Goal: Task Accomplishment & Management: Complete application form

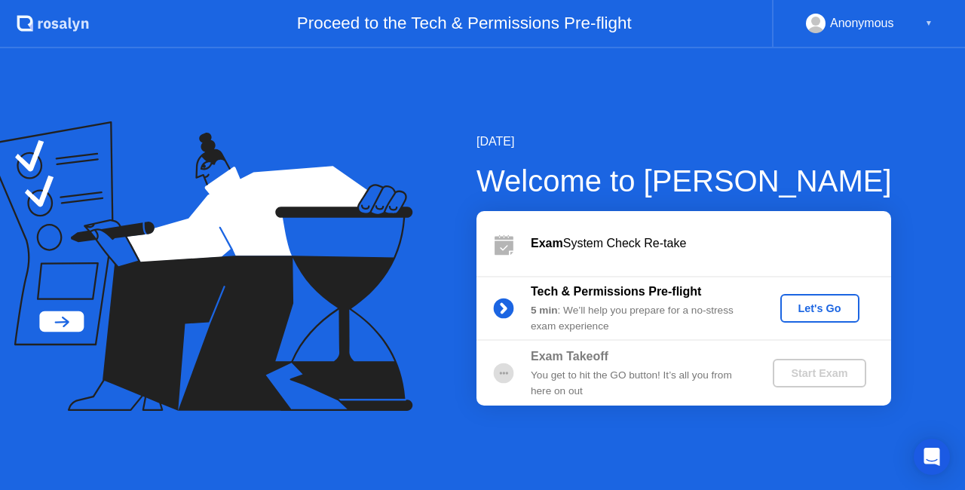
click at [801, 307] on div "Let's Go" at bounding box center [819, 308] width 67 height 12
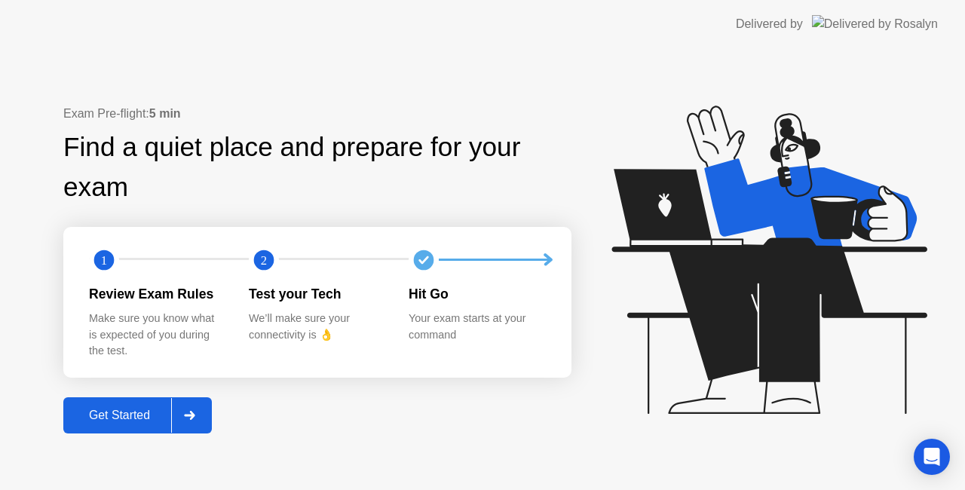
click at [115, 408] on div "Get Started" at bounding box center [119, 415] width 103 height 14
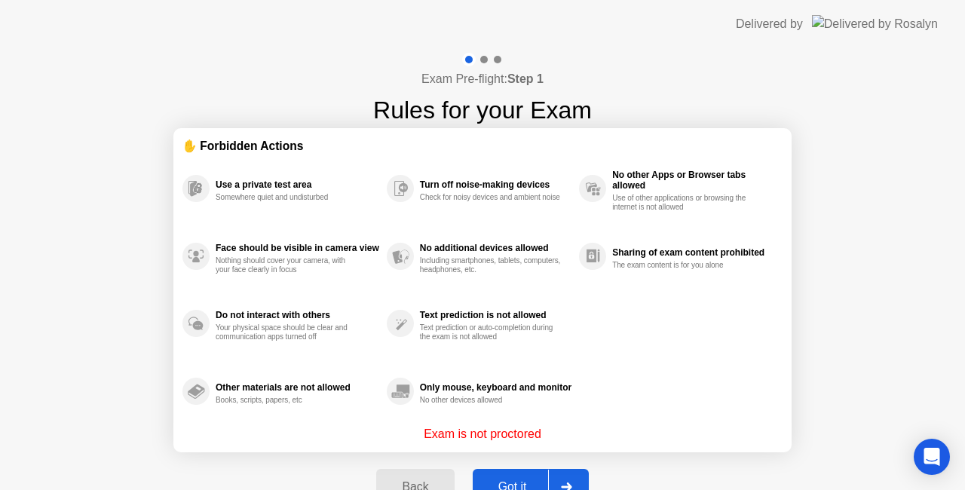
click at [515, 476] on button "Got it" at bounding box center [531, 487] width 116 height 36
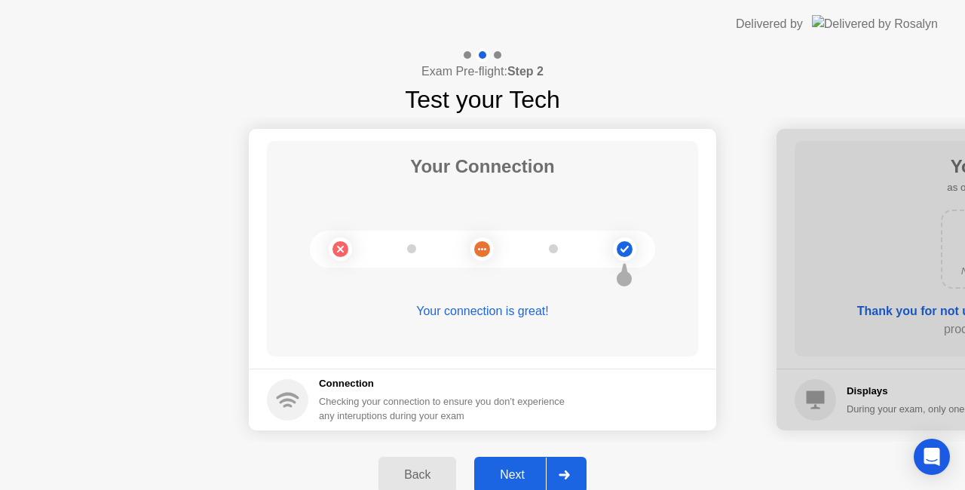
click at [511, 473] on div "Next" at bounding box center [512, 475] width 67 height 14
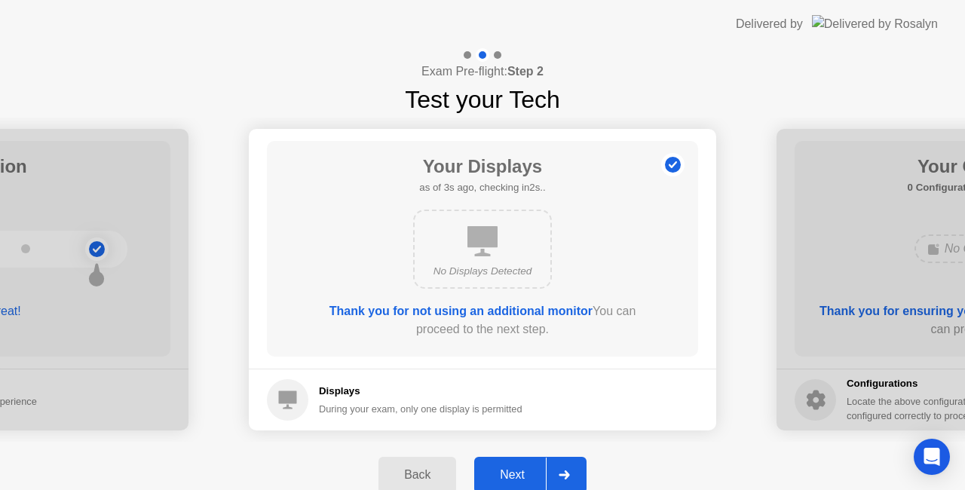
click at [515, 471] on div "Next" at bounding box center [512, 475] width 67 height 14
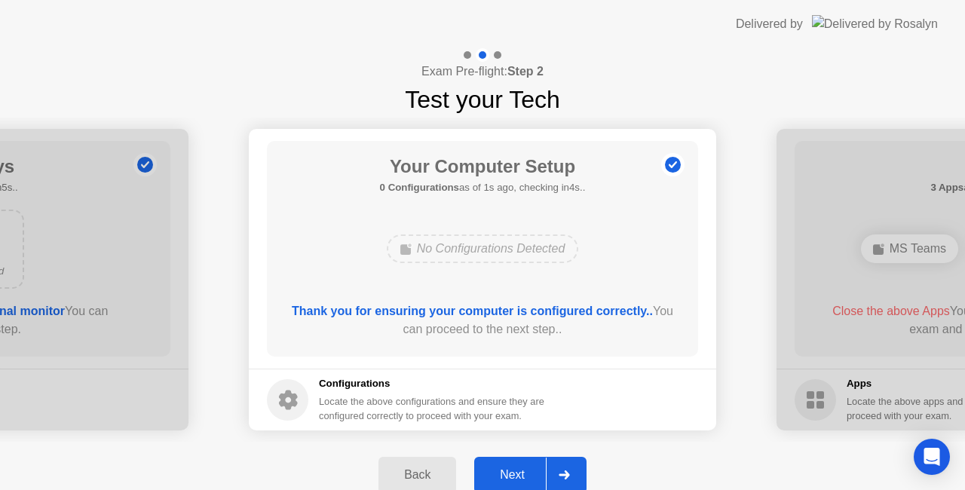
click at [515, 471] on div "Next" at bounding box center [512, 475] width 67 height 14
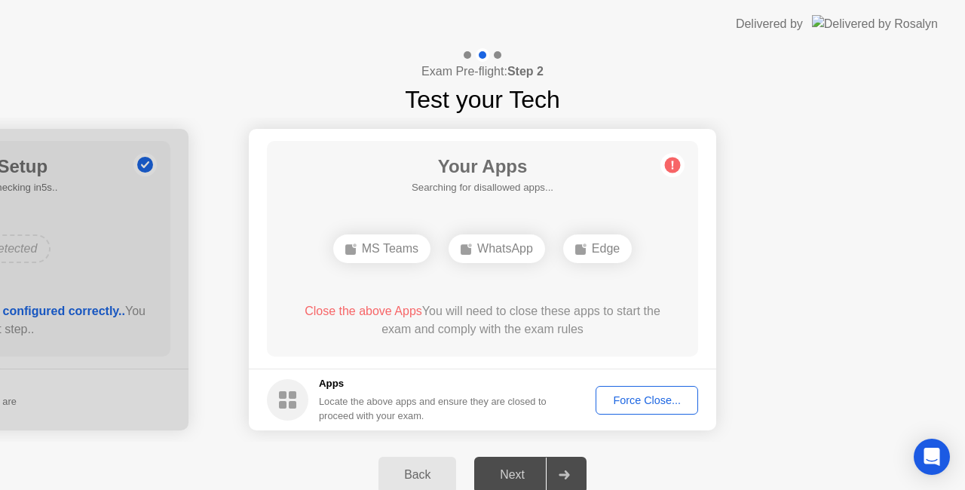
click at [660, 401] on div "Force Close..." at bounding box center [647, 400] width 92 height 12
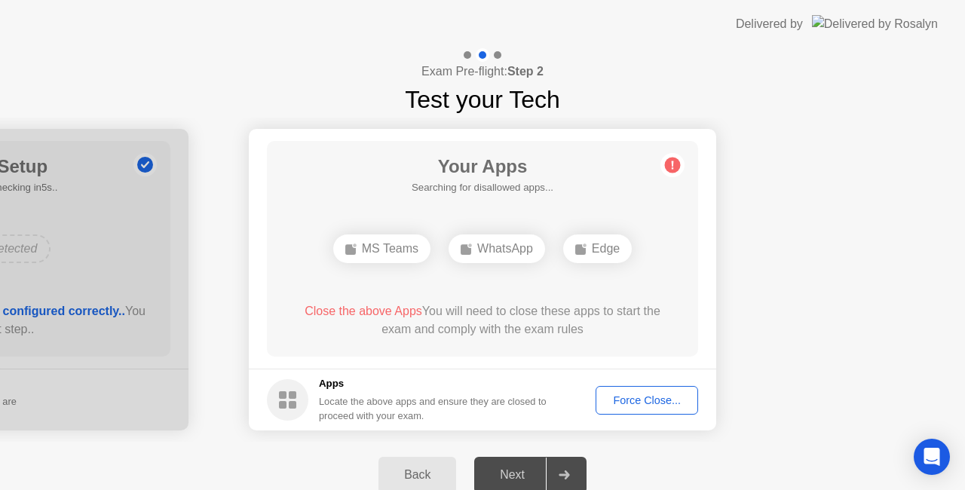
click at [638, 402] on div "Force Close..." at bounding box center [647, 400] width 92 height 12
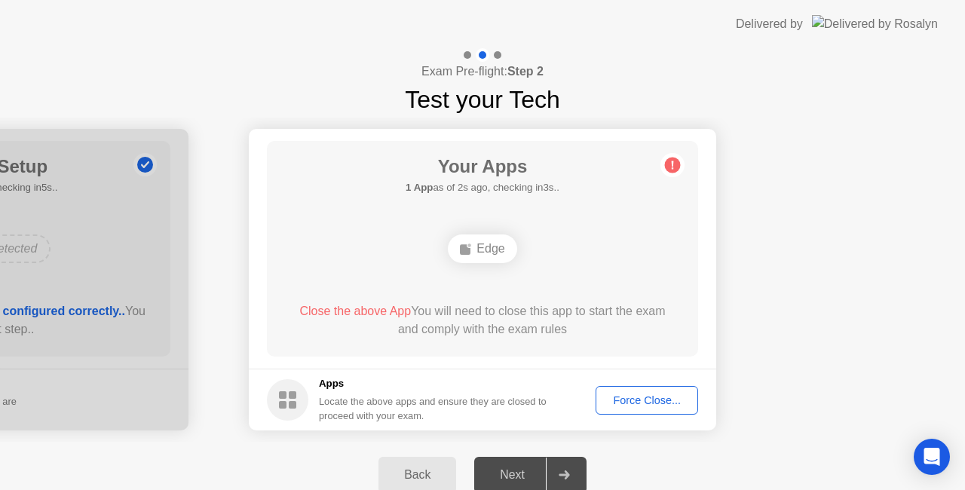
click at [647, 394] on div "Force Close..." at bounding box center [647, 400] width 92 height 12
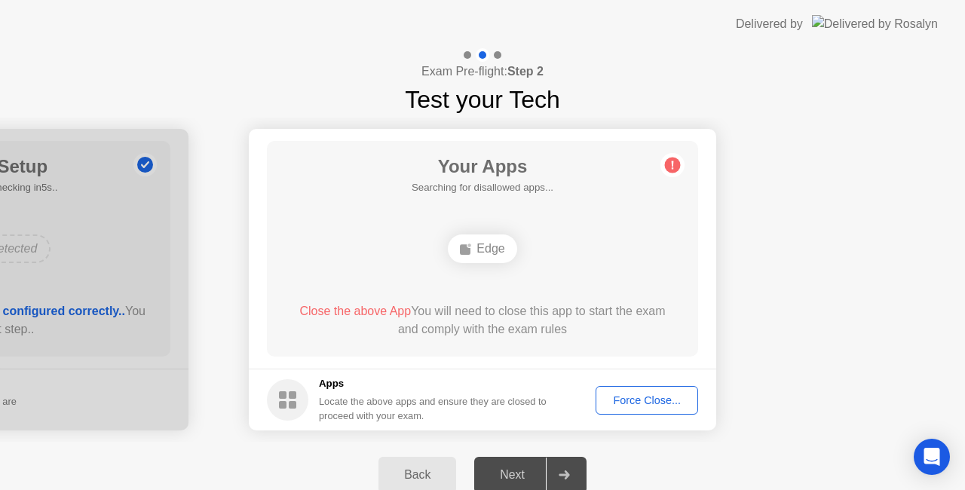
click at [644, 398] on div "Force Close..." at bounding box center [647, 400] width 92 height 12
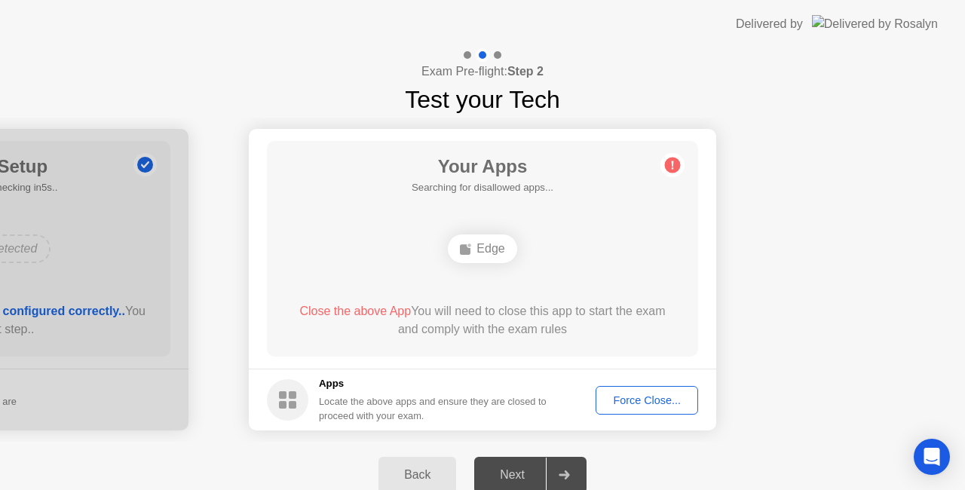
click at [635, 402] on div "Force Close..." at bounding box center [647, 400] width 92 height 12
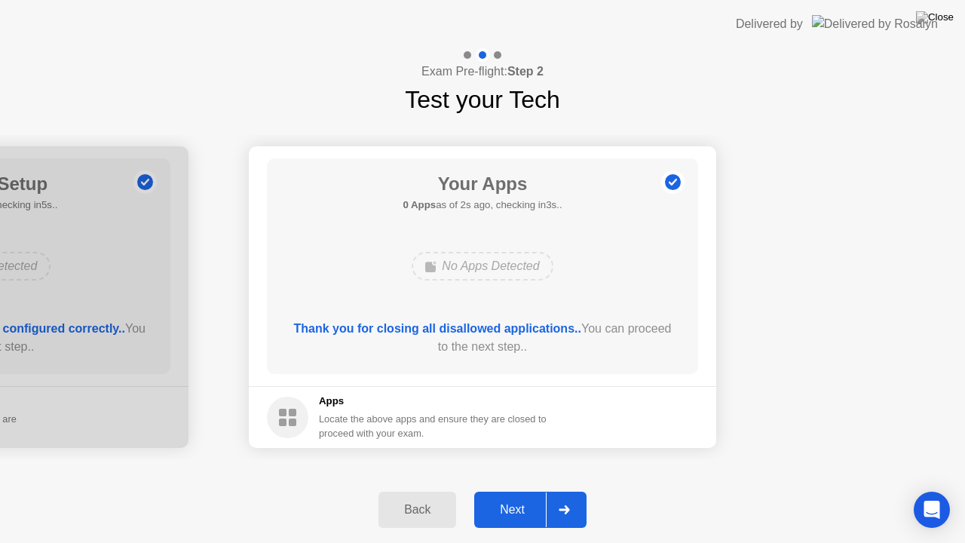
click at [512, 489] on div "Next" at bounding box center [512, 510] width 67 height 14
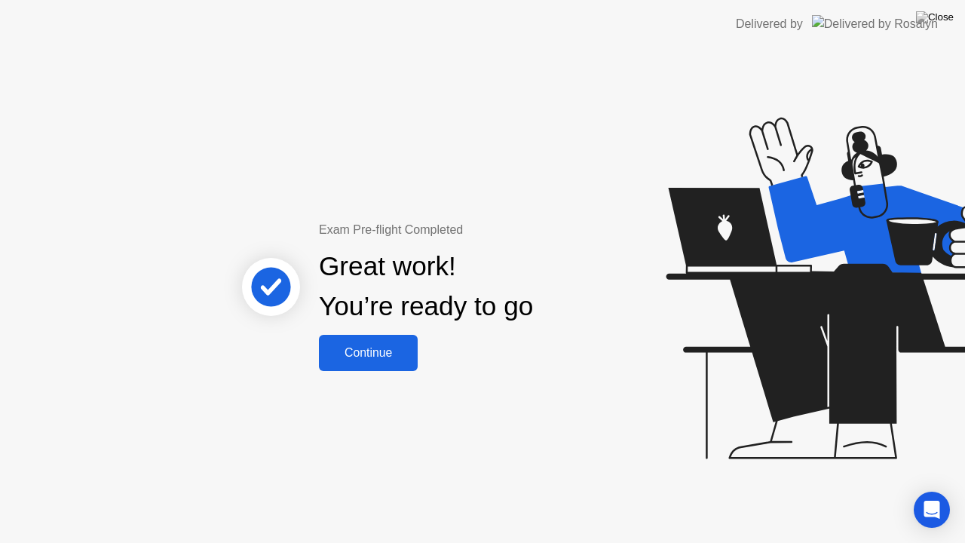
click at [375, 353] on div "Continue" at bounding box center [368, 353] width 90 height 14
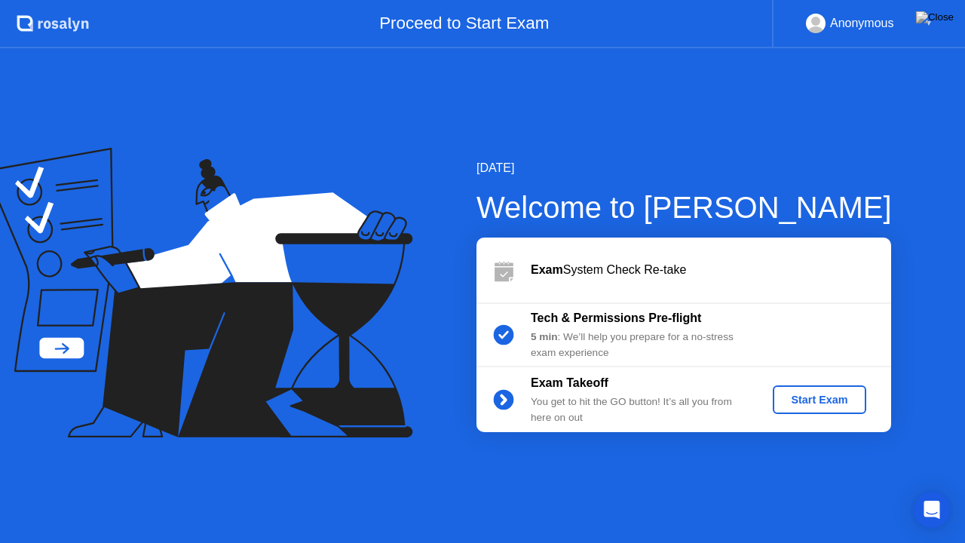
click at [802, 404] on div "Start Exam" at bounding box center [819, 399] width 81 height 12
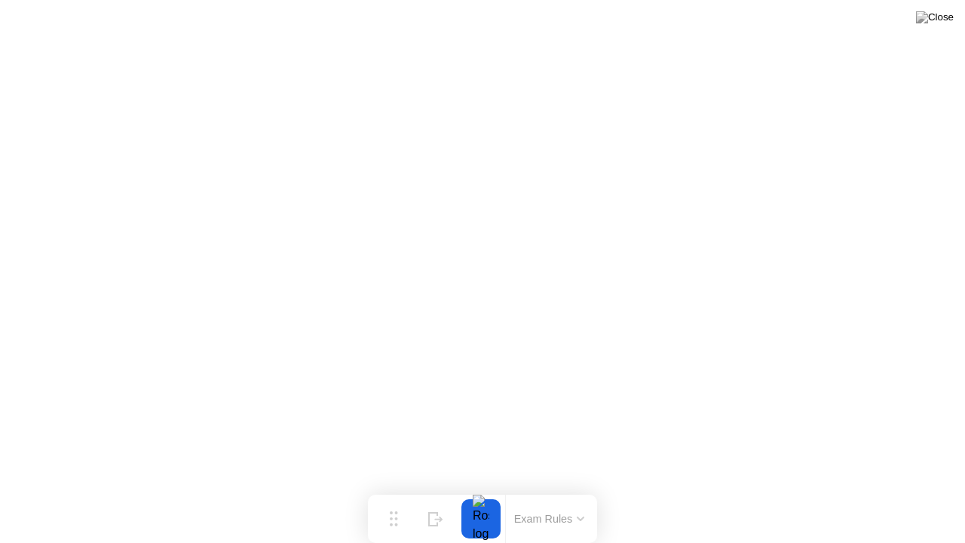
click at [543, 489] on button "Exam Rules" at bounding box center [549, 519] width 80 height 14
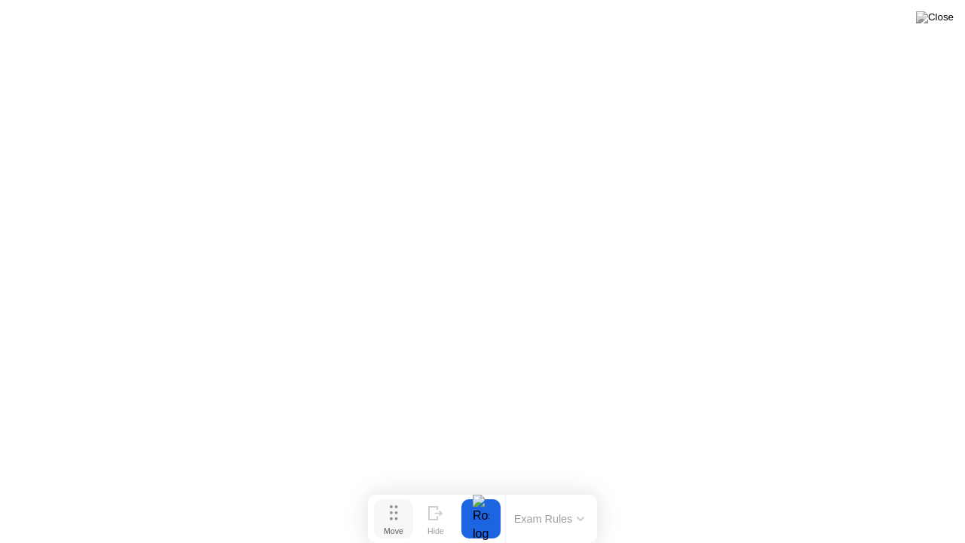
click at [396, 489] on button "Move" at bounding box center [393, 518] width 39 height 39
click at [396, 489] on div "Move" at bounding box center [394, 530] width 20 height 9
click at [433, 489] on icon at bounding box center [435, 513] width 15 height 14
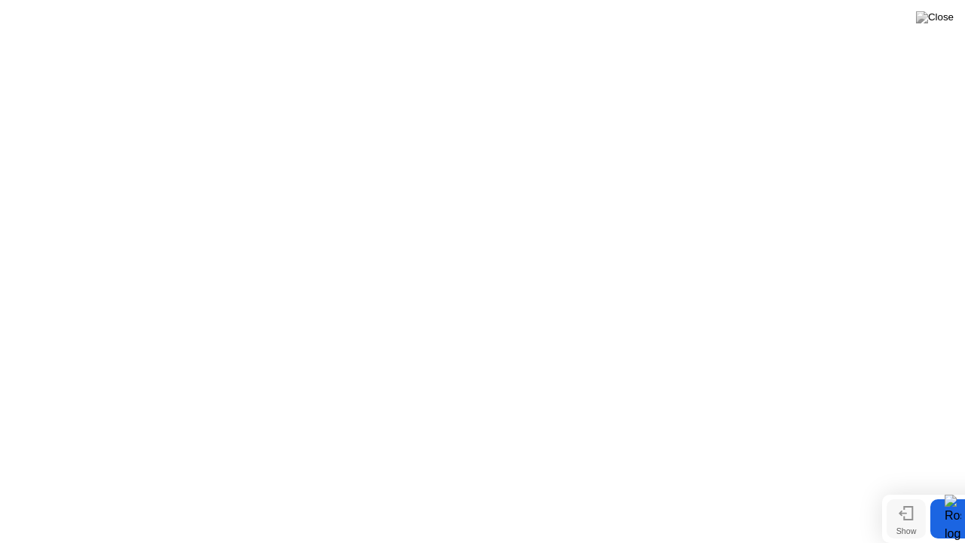
click at [907, 489] on icon at bounding box center [905, 513] width 15 height 14
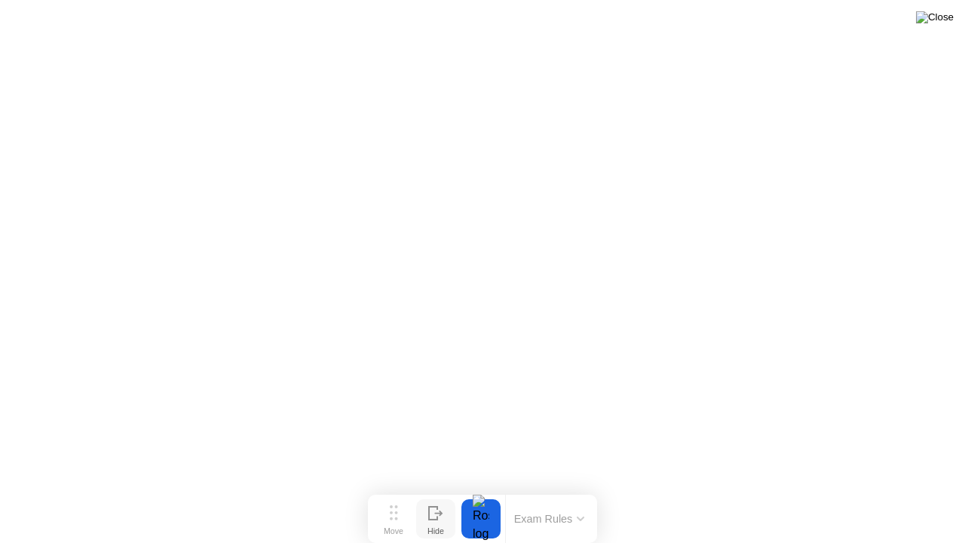
click at [947, 22] on img at bounding box center [935, 17] width 38 height 12
